Goal: Task Accomplishment & Management: Manage account settings

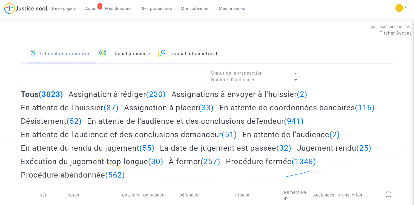
click at [127, 4] on link "Mes dossiers" at bounding box center [118, 8] width 35 height 8
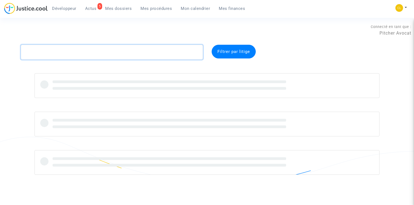
click at [96, 52] on textarea at bounding box center [112, 52] width 182 height 15
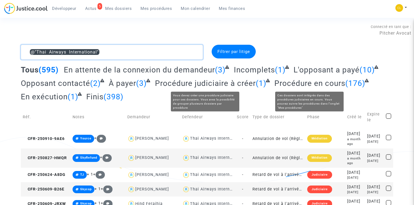
type textarea "@"Thai Airways International""
click at [292, 85] on span "Procédure en cours" at bounding box center [310, 83] width 71 height 9
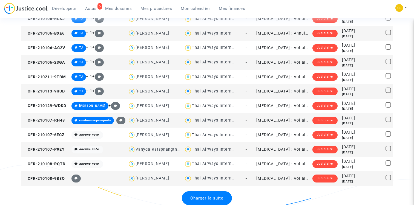
scroll to position [1002, 0]
click at [202, 197] on span "Charger la suite" at bounding box center [207, 197] width 33 height 5
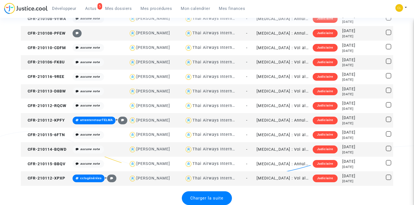
scroll to position [2023, 0]
click at [205, 200] on span "Charger la suite" at bounding box center [207, 197] width 33 height 5
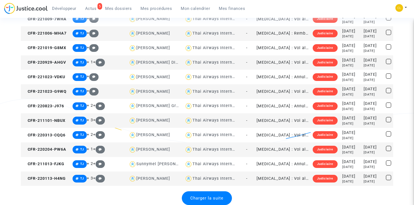
scroll to position [3044, 0]
click at [203, 195] on span "Charger la suite" at bounding box center [207, 197] width 33 height 5
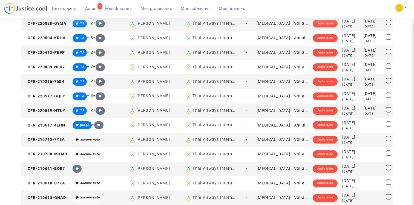
scroll to position [3555, 0]
click at [200, 7] on span "Mon calendrier" at bounding box center [195, 8] width 29 height 5
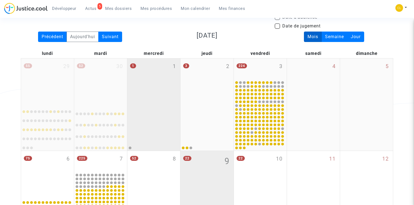
scroll to position [86, 0]
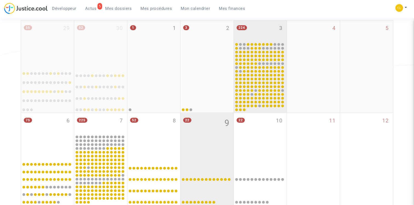
click at [265, 36] on div "224 3" at bounding box center [260, 30] width 53 height 21
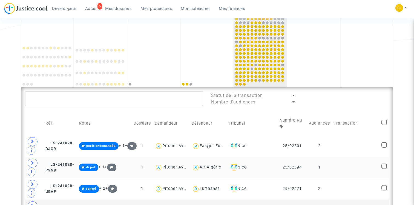
scroll to position [117, 0]
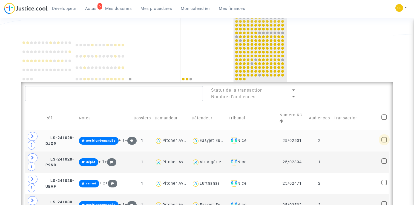
click at [384, 140] on span at bounding box center [384, 139] width 5 height 5
click at [384, 142] on input "checkbox" at bounding box center [384, 142] width 0 height 0
checkbox input "true"
click at [385, 161] on span at bounding box center [384, 160] width 5 height 5
click at [385, 164] on input "checkbox" at bounding box center [384, 164] width 0 height 0
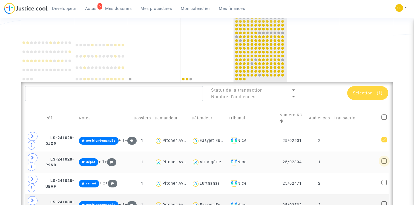
checkbox input "true"
click at [376, 90] on div "Sélection (2)" at bounding box center [368, 93] width 41 height 14
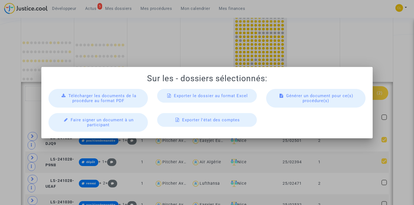
scroll to position [0, 0]
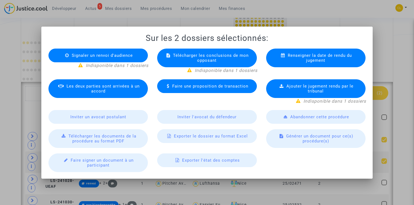
click at [402, 89] on div at bounding box center [207, 102] width 414 height 205
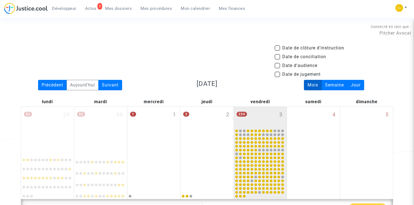
scroll to position [117, 0]
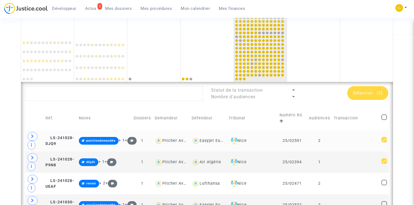
click at [383, 138] on span at bounding box center [384, 139] width 5 height 5
click at [384, 142] on input "checkbox" at bounding box center [384, 142] width 0 height 0
checkbox input "false"
click at [384, 162] on span at bounding box center [384, 160] width 5 height 5
click at [384, 164] on input "checkbox" at bounding box center [384, 164] width 0 height 0
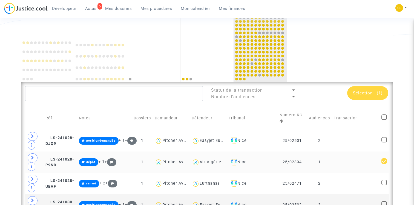
checkbox input "false"
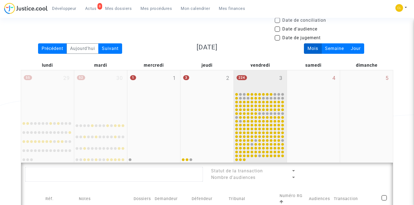
scroll to position [22, 0]
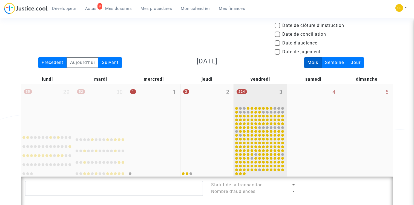
click at [260, 96] on div "224 3" at bounding box center [260, 94] width 53 height 21
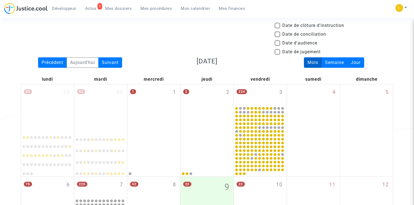
click at [115, 5] on link "Mes dossiers" at bounding box center [118, 8] width 35 height 8
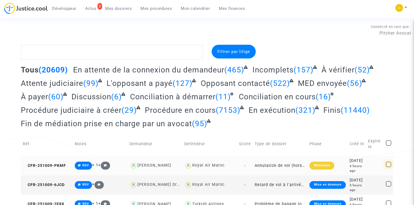
click at [391, 161] on span at bounding box center [388, 163] width 5 height 5
click at [389, 167] on input "checkbox" at bounding box center [389, 167] width 0 height 0
checkbox input "true"
click at [391, 182] on span at bounding box center [388, 183] width 5 height 5
click at [389, 186] on input "checkbox" at bounding box center [389, 186] width 0 height 0
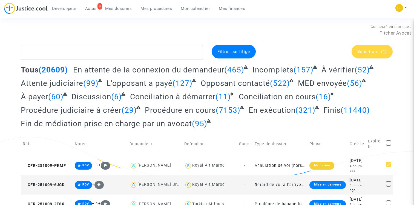
checkbox input "true"
click at [379, 49] on span "Sélection (2)" at bounding box center [373, 51] width 30 height 5
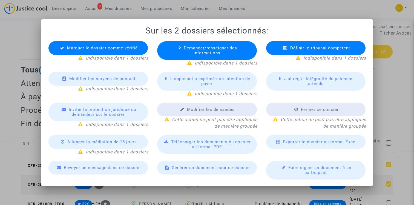
click at [407, 158] on div at bounding box center [207, 102] width 414 height 205
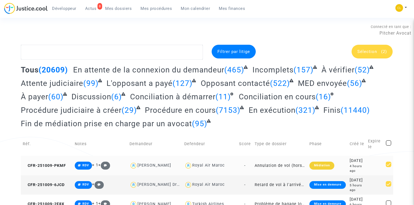
click at [391, 161] on span at bounding box center [388, 163] width 5 height 5
click at [389, 167] on input "checkbox" at bounding box center [389, 167] width 0 height 0
checkbox input "false"
click at [389, 183] on span at bounding box center [388, 183] width 5 height 5
click at [389, 186] on input "checkbox" at bounding box center [389, 186] width 0 height 0
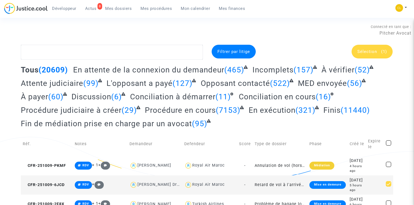
checkbox input "false"
click at [158, 7] on span "Mes procédures" at bounding box center [157, 8] width 32 height 5
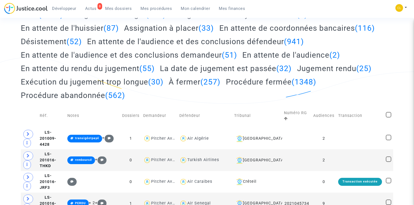
scroll to position [106, 0]
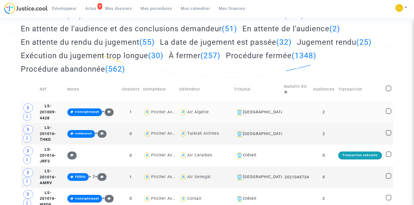
click at [390, 107] on td at bounding box center [388, 112] width 9 height 22
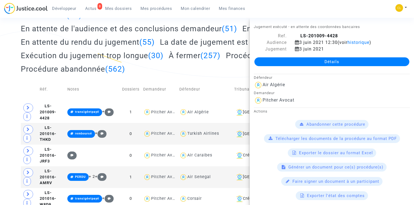
click at [222, 70] on div "Tous (3823) Assignation à [PERSON_NAME] (230) Assignations à envoyer à l'huissi…" at bounding box center [207, 31] width 373 height 94
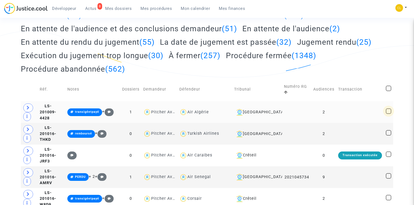
click at [388, 111] on span at bounding box center [388, 110] width 5 height 5
click at [389, 114] on input "checkbox" at bounding box center [389, 114] width 0 height 0
checkbox input "true"
click at [388, 133] on span at bounding box center [388, 132] width 5 height 5
click at [389, 135] on input "checkbox" at bounding box center [389, 135] width 0 height 0
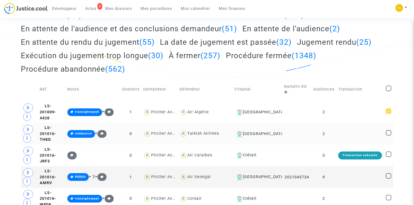
checkbox input "true"
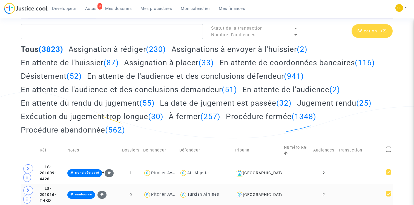
scroll to position [0, 0]
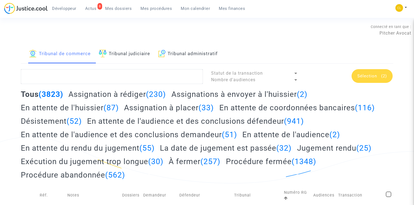
click at [376, 78] on div "Sélection (2)" at bounding box center [372, 76] width 41 height 14
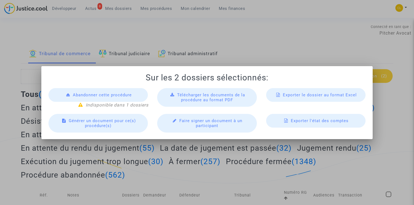
click at [401, 103] on div at bounding box center [207, 102] width 414 height 205
